Goal: Information Seeking & Learning: Learn about a topic

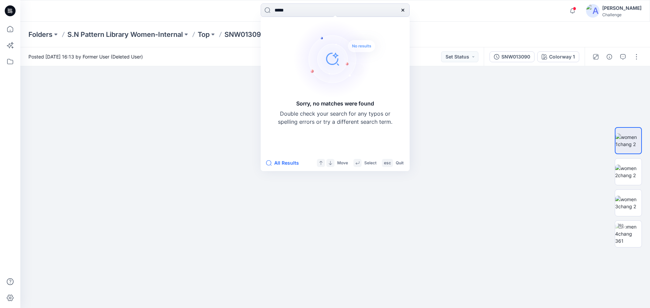
click at [404, 9] on icon at bounding box center [402, 10] width 3 height 3
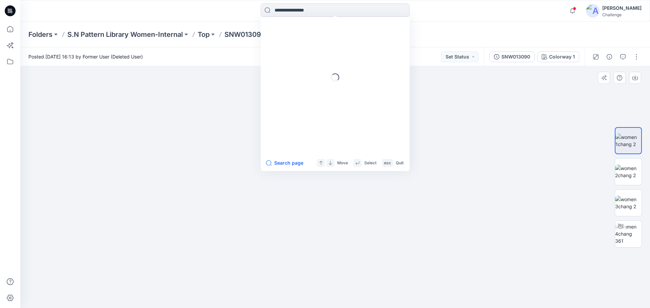
click at [449, 154] on img at bounding box center [335, 182] width 264 height 253
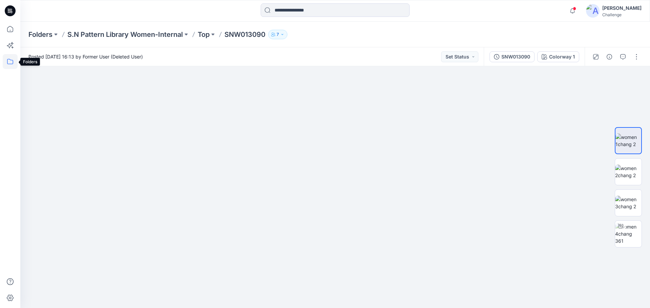
click at [8, 65] on icon at bounding box center [10, 61] width 15 height 15
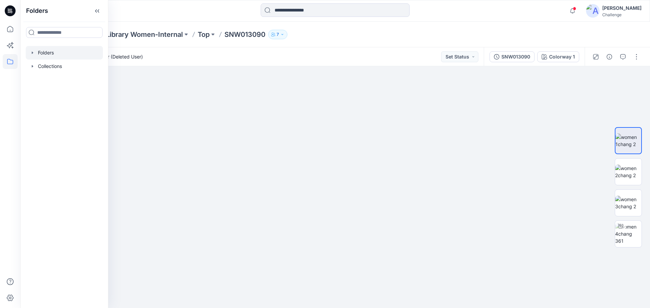
click at [57, 56] on div at bounding box center [64, 53] width 77 height 14
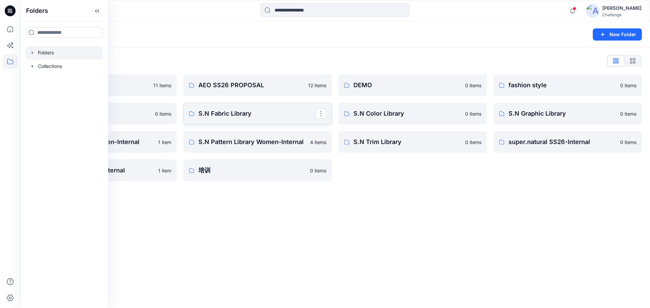
click at [263, 111] on p "S.N Fabric Library" at bounding box center [256, 113] width 117 height 9
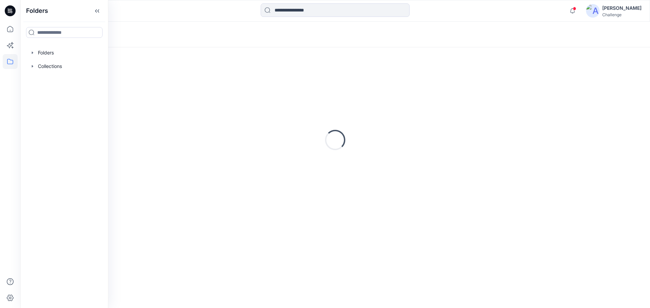
click at [263, 111] on div "Loading..." at bounding box center [334, 140] width 613 height 169
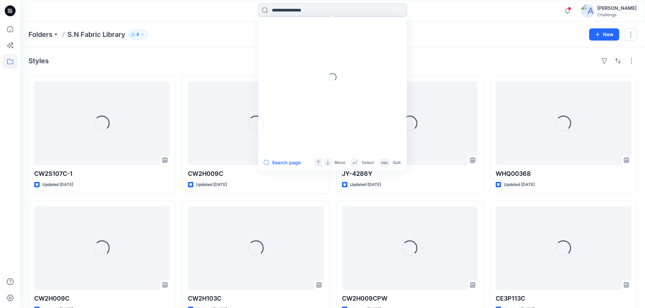
click at [320, 12] on input at bounding box center [332, 10] width 149 height 14
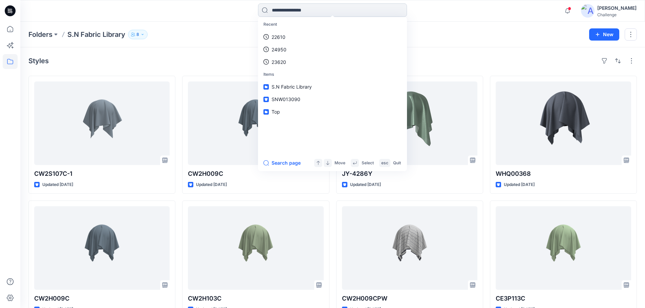
paste input "********"
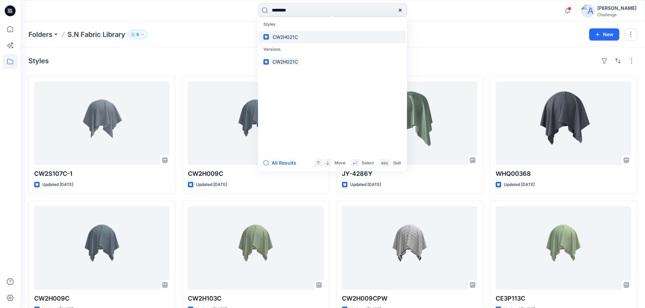
type input "********"
drag, startPoint x: 298, startPoint y: 31, endPoint x: 300, endPoint y: 26, distance: 4.9
click at [298, 30] on div "Styles CW2H021C" at bounding box center [332, 30] width 146 height 25
click at [288, 36] on mark "CW2H021C" at bounding box center [284, 37] width 27 height 8
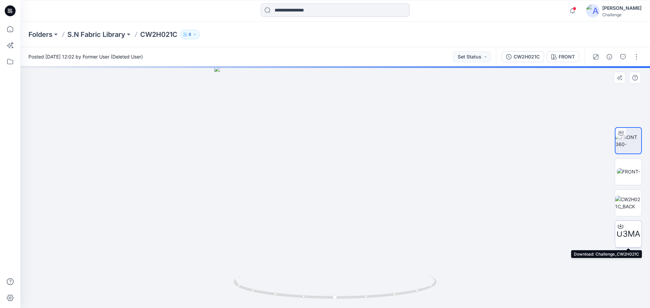
click at [629, 234] on span "U3MA" at bounding box center [628, 234] width 24 height 12
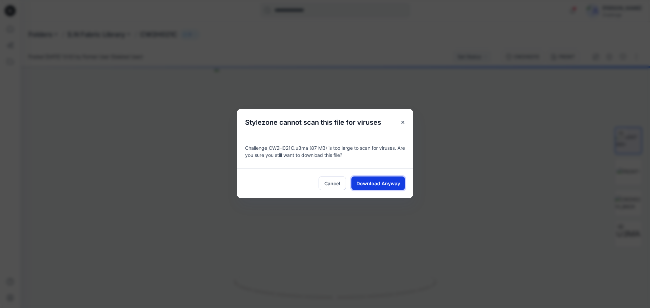
click at [385, 185] on span "Download Anyway" at bounding box center [378, 183] width 44 height 7
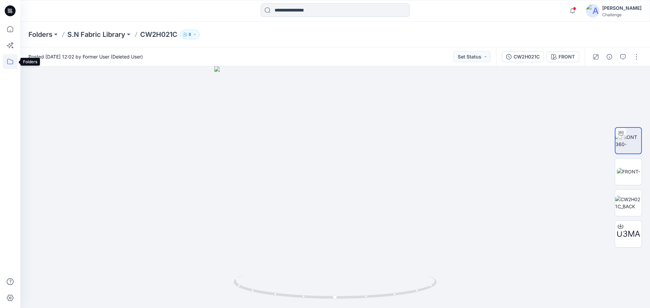
click at [12, 59] on icon at bounding box center [10, 61] width 15 height 15
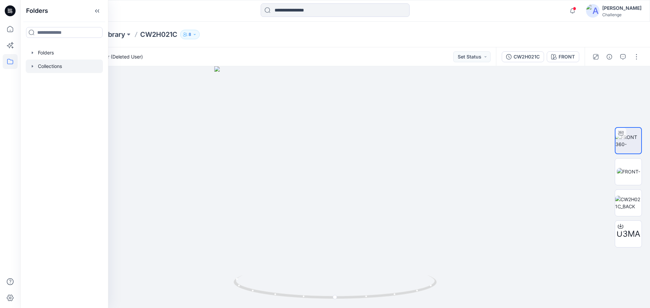
click at [51, 65] on div at bounding box center [64, 67] width 77 height 14
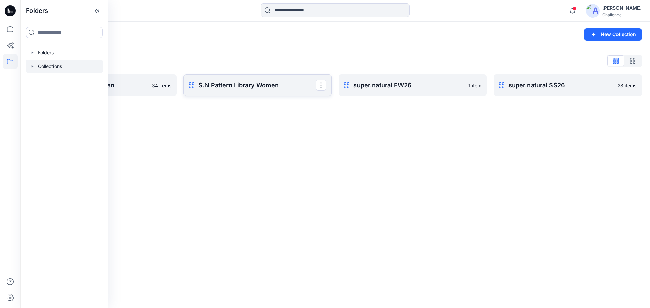
click at [251, 89] on p "S.N Pattern Library Women" at bounding box center [256, 85] width 117 height 9
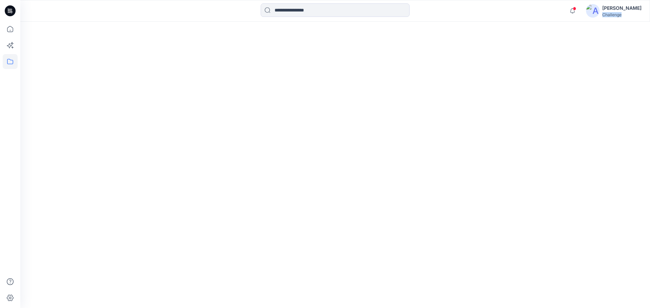
click at [251, 89] on div at bounding box center [334, 165] width 629 height 287
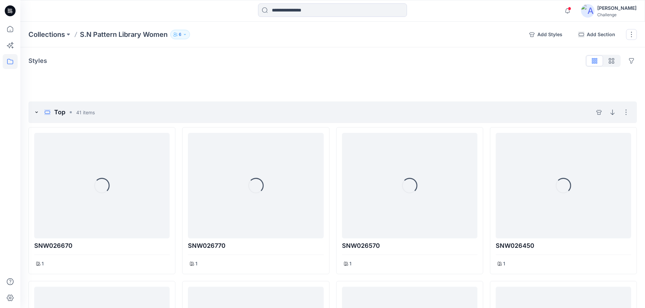
click at [168, 111] on div "Top 41 items Hide section Delete section" at bounding box center [332, 113] width 608 height 22
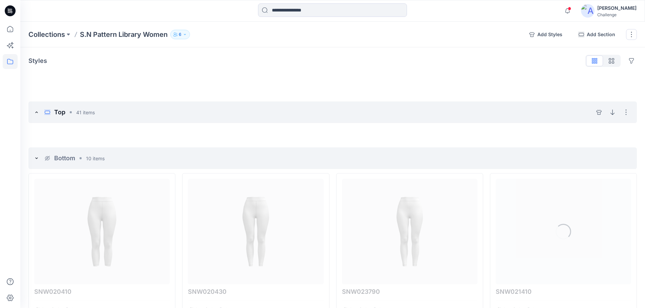
click at [189, 111] on div "Top 41 items Hide section Delete section" at bounding box center [332, 113] width 608 height 22
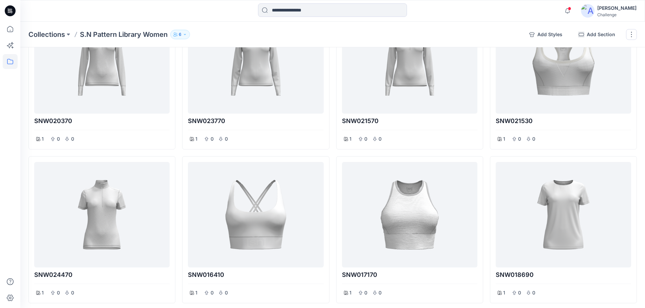
scroll to position [1037, 0]
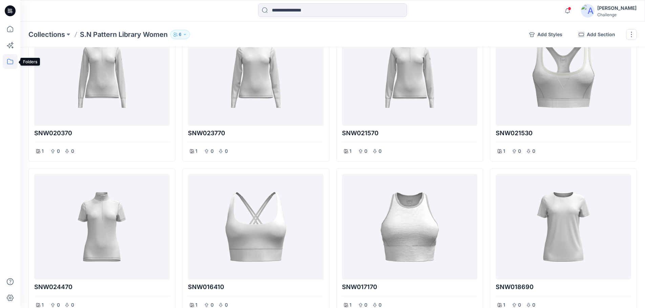
click at [12, 61] on icon at bounding box center [10, 61] width 15 height 15
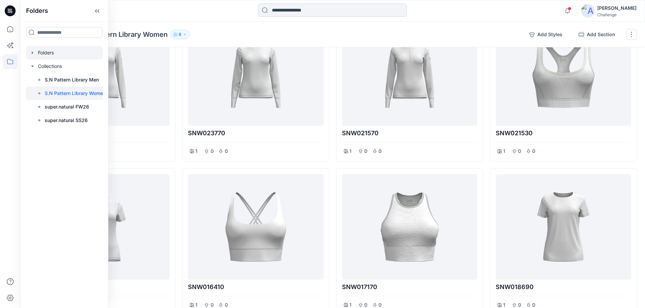
click at [32, 54] on icon "button" at bounding box center [32, 52] width 5 height 5
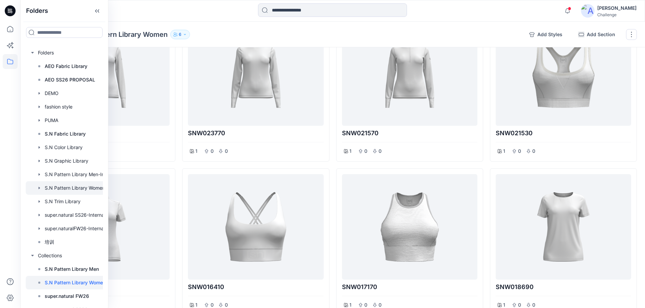
click at [86, 188] on div at bounding box center [73, 188] width 95 height 14
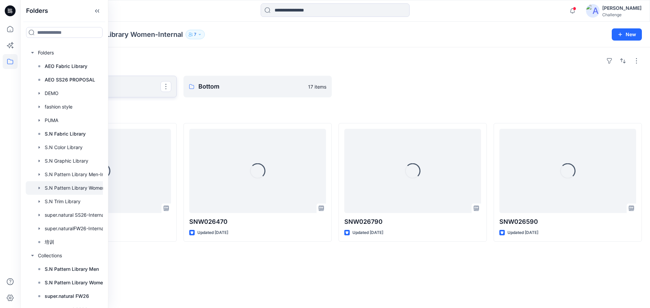
click at [138, 90] on p "Top" at bounding box center [101, 86] width 117 height 9
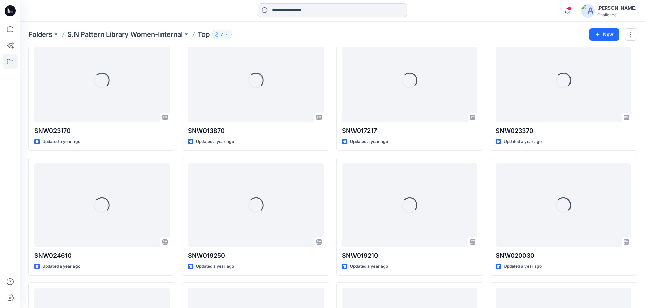
scroll to position [1667, 0]
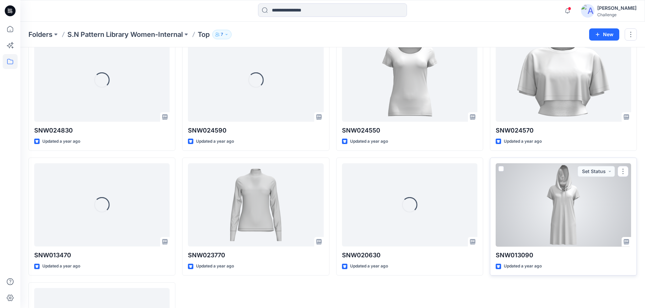
click at [580, 229] on div at bounding box center [562, 205] width 135 height 84
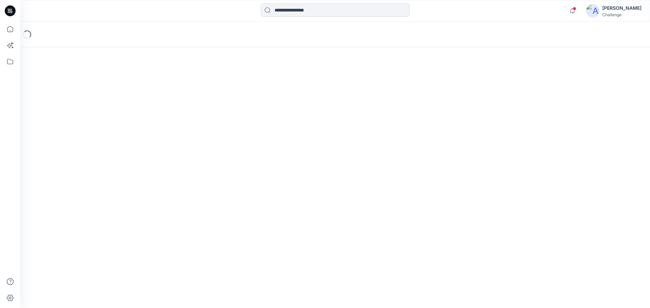
click at [580, 229] on div "Loading..." at bounding box center [334, 165] width 629 height 287
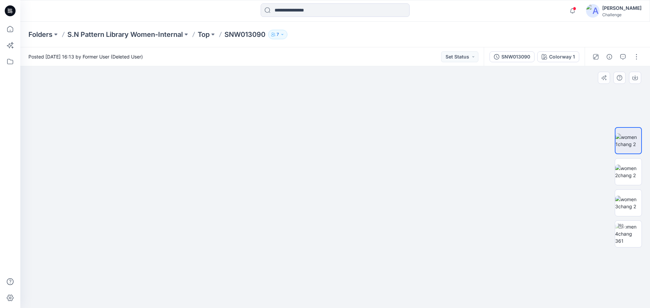
drag, startPoint x: 251, startPoint y: 137, endPoint x: 334, endPoint y: 225, distance: 121.6
click at [334, 225] on img at bounding box center [335, 162] width 508 height 293
click at [632, 239] on img at bounding box center [628, 233] width 26 height 21
drag, startPoint x: 243, startPoint y: 102, endPoint x: 317, endPoint y: 171, distance: 102.0
click at [317, 171] on img at bounding box center [350, 117] width 660 height 383
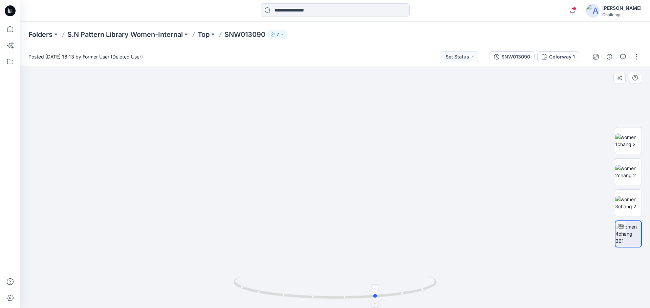
drag, startPoint x: 336, startPoint y: 298, endPoint x: 378, endPoint y: 297, distance: 41.6
click at [378, 297] on icon at bounding box center [336, 287] width 205 height 25
drag, startPoint x: 320, startPoint y: 250, endPoint x: 328, endPoint y: 109, distance: 141.3
click at [328, 109] on img at bounding box center [335, 60] width 592 height 495
drag, startPoint x: 332, startPoint y: 194, endPoint x: 333, endPoint y: 51, distance: 142.5
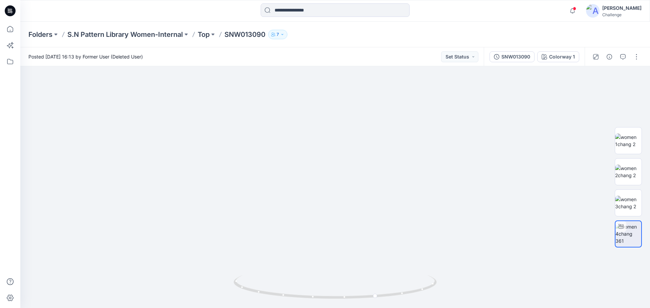
click at [333, 51] on div "Posted [DATE] 16:13 by Former User (Deleted User) Set Status SNW013090 Colorway…" at bounding box center [334, 177] width 629 height 261
drag, startPoint x: 303, startPoint y: 106, endPoint x: 353, endPoint y: 324, distance: 224.0
click at [353, 308] on html "Notifications Your style SNM023720 is ready [DATE] 13:03 Your style SNM023760 i…" at bounding box center [325, 154] width 650 height 308
drag, startPoint x: 338, startPoint y: 163, endPoint x: 321, endPoint y: 169, distance: 18.2
click at [321, 169] on img at bounding box center [333, 90] width 660 height 436
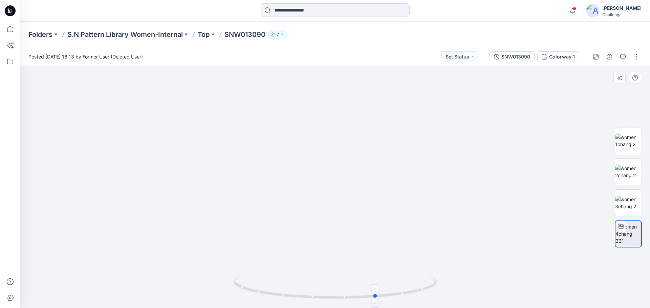
click at [344, 300] on icon at bounding box center [336, 287] width 205 height 25
drag, startPoint x: 376, startPoint y: 297, endPoint x: 362, endPoint y: 298, distance: 13.9
click at [362, 298] on circle at bounding box center [362, 297] width 4 height 4
drag, startPoint x: 334, startPoint y: 107, endPoint x: 314, endPoint y: 310, distance: 204.1
click at [314, 308] on html "Notifications Your style SNM023720 is ready [DATE] 13:03 Your style SNM023760 i…" at bounding box center [325, 154] width 650 height 308
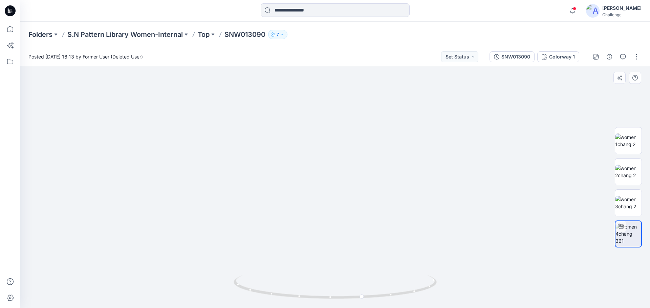
drag, startPoint x: 320, startPoint y: 217, endPoint x: 300, endPoint y: 167, distance: 53.9
click at [300, 167] on img at bounding box center [320, 149] width 660 height 319
drag, startPoint x: 396, startPoint y: 194, endPoint x: 319, endPoint y: 169, distance: 80.7
click at [319, 169] on img at bounding box center [320, 143] width 660 height 330
drag, startPoint x: 363, startPoint y: 299, endPoint x: 451, endPoint y: 303, distance: 88.1
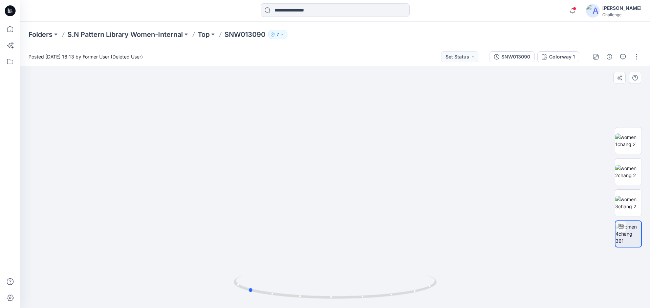
click at [451, 303] on div at bounding box center [334, 187] width 629 height 242
drag, startPoint x: 247, startPoint y: 293, endPoint x: 343, endPoint y: 292, distance: 96.1
click at [343, 292] on icon at bounding box center [336, 287] width 205 height 25
drag, startPoint x: 347, startPoint y: 298, endPoint x: 443, endPoint y: 296, distance: 96.8
click at [443, 296] on div at bounding box center [334, 187] width 629 height 242
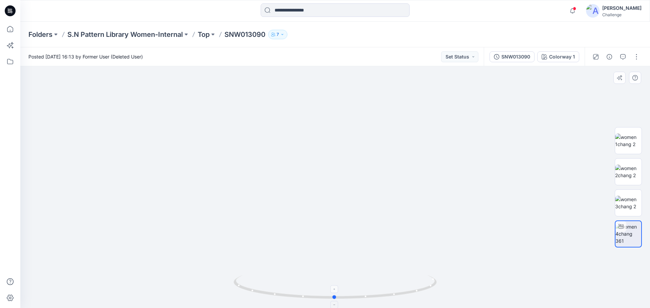
drag, startPoint x: 240, startPoint y: 289, endPoint x: 337, endPoint y: 307, distance: 98.5
click at [337, 301] on icon at bounding box center [336, 287] width 205 height 25
drag, startPoint x: 333, startPoint y: 299, endPoint x: 369, endPoint y: 302, distance: 36.3
click at [369, 301] on icon at bounding box center [336, 287] width 205 height 25
drag, startPoint x: 373, startPoint y: 253, endPoint x: 337, endPoint y: 241, distance: 37.7
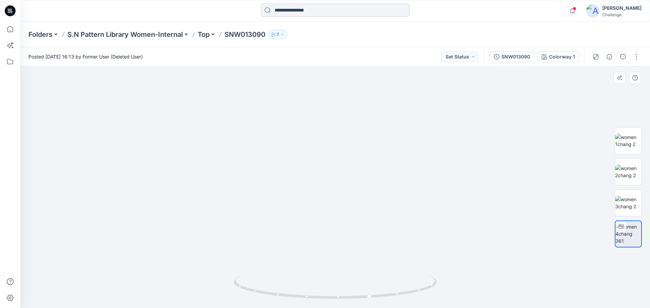
click at [337, 241] on img at bounding box center [320, 137] width 660 height 341
drag, startPoint x: 369, startPoint y: 296, endPoint x: 350, endPoint y: 296, distance: 19.3
click at [350, 296] on circle at bounding box center [351, 297] width 4 height 4
drag, startPoint x: 324, startPoint y: 214, endPoint x: 324, endPoint y: 203, distance: 10.2
click at [324, 203] on img at bounding box center [320, 132] width 660 height 352
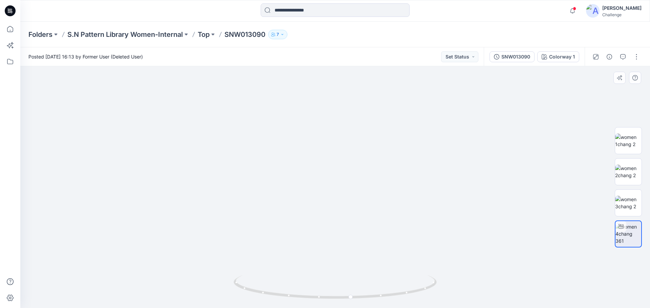
click at [330, 200] on img at bounding box center [320, 134] width 660 height 349
